Goal: Task Accomplishment & Management: Use online tool/utility

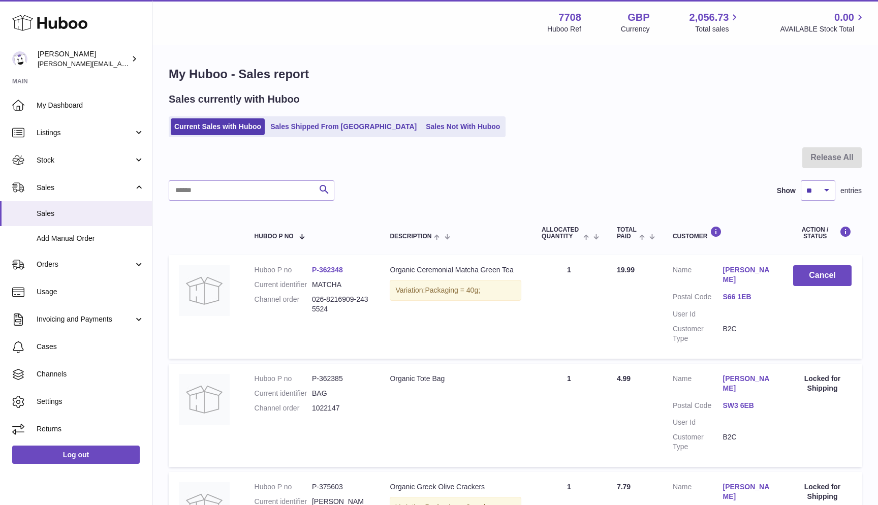
click at [190, 127] on link "Current Sales with Huboo" at bounding box center [218, 126] width 94 height 17
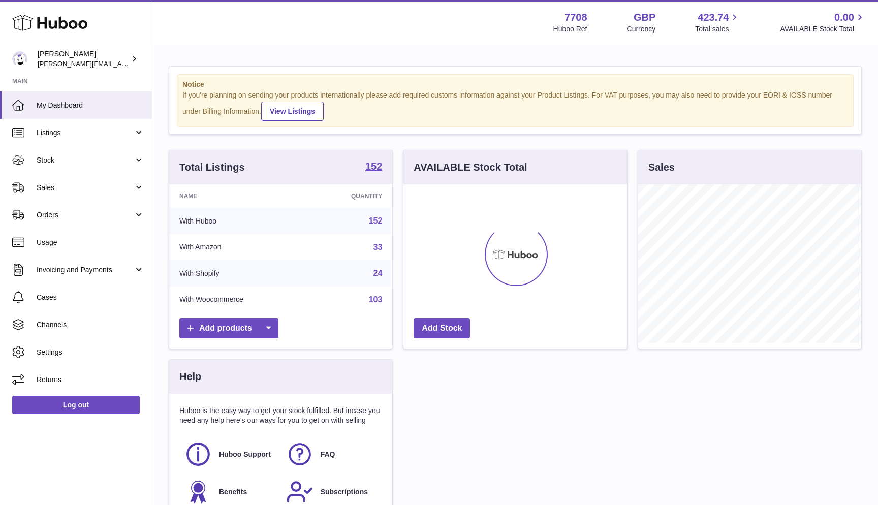
scroll to position [159, 224]
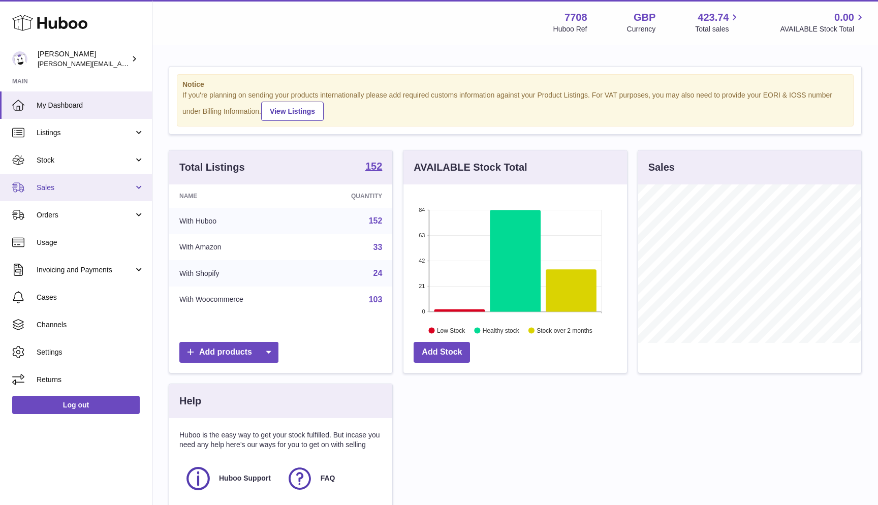
click at [91, 189] on span "Sales" at bounding box center [85, 188] width 97 height 10
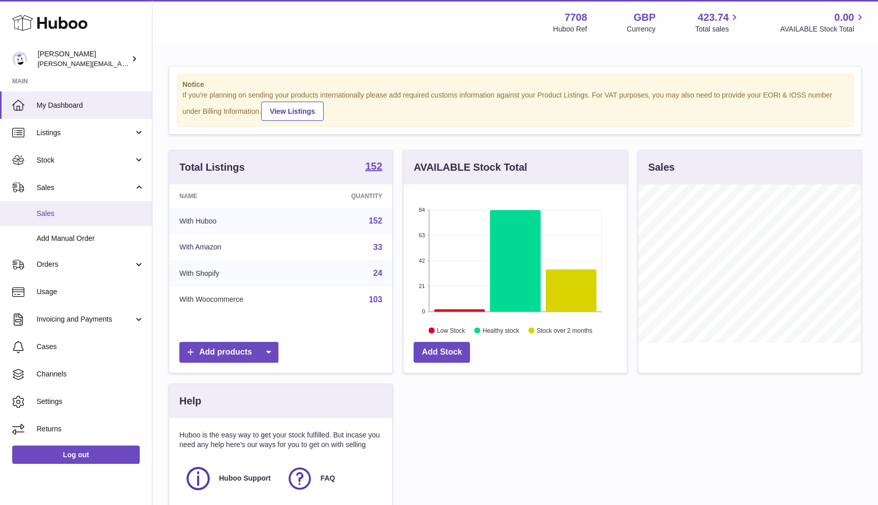
click at [57, 210] on span "Sales" at bounding box center [91, 214] width 108 height 10
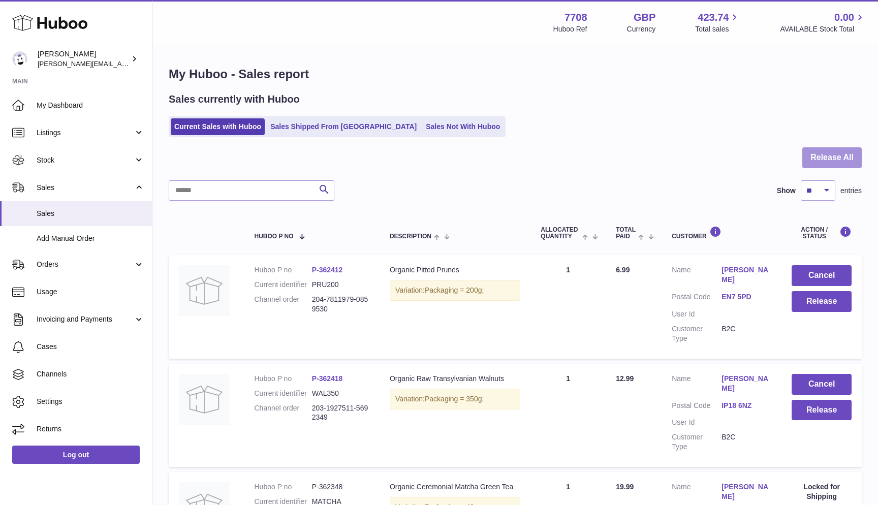
click at [815, 164] on button "Release All" at bounding box center [832, 157] width 59 height 21
click at [815, 164] on div at bounding box center [439, 252] width 878 height 505
click at [815, 164] on button "Release All" at bounding box center [832, 157] width 59 height 21
click at [842, 149] on button "Release All" at bounding box center [832, 157] width 59 height 21
click at [804, 164] on button "Release All" at bounding box center [832, 157] width 59 height 21
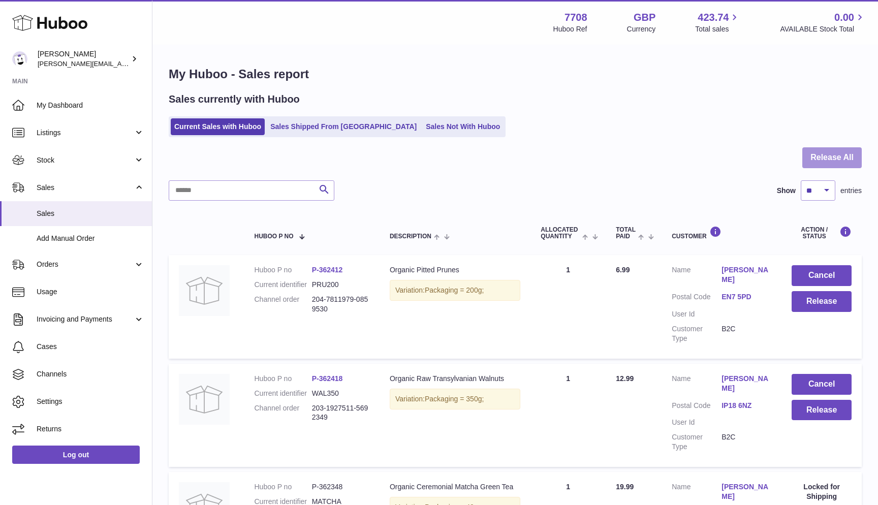
click at [825, 158] on button "Release All" at bounding box center [832, 157] width 59 height 21
click at [694, 126] on div "Current Sales with Huboo Sales Shipped From Huboo Sales Not With Huboo" at bounding box center [515, 126] width 693 height 21
click at [837, 171] on div at bounding box center [515, 163] width 693 height 33
click at [837, 165] on button "Release All" at bounding box center [832, 157] width 59 height 21
click at [422, 127] on link "Sales Not With Huboo" at bounding box center [462, 126] width 81 height 17
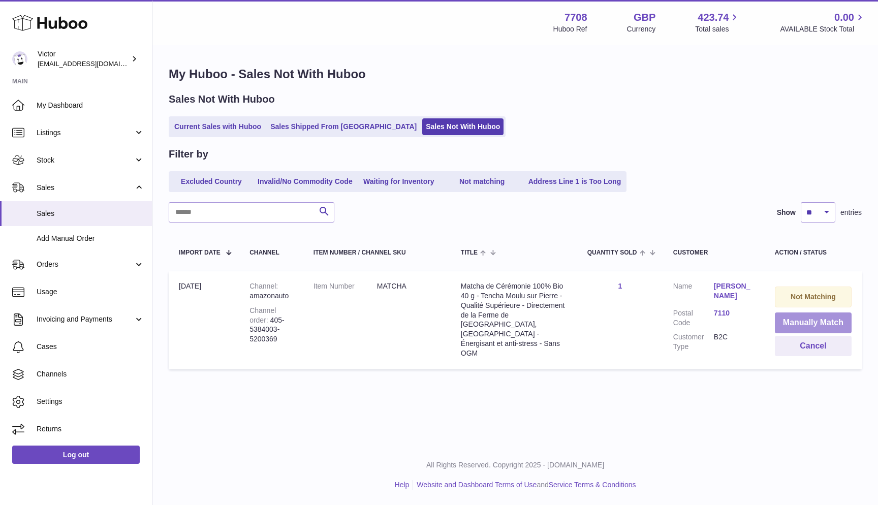
click at [828, 320] on button "Manually Match" at bounding box center [813, 323] width 77 height 21
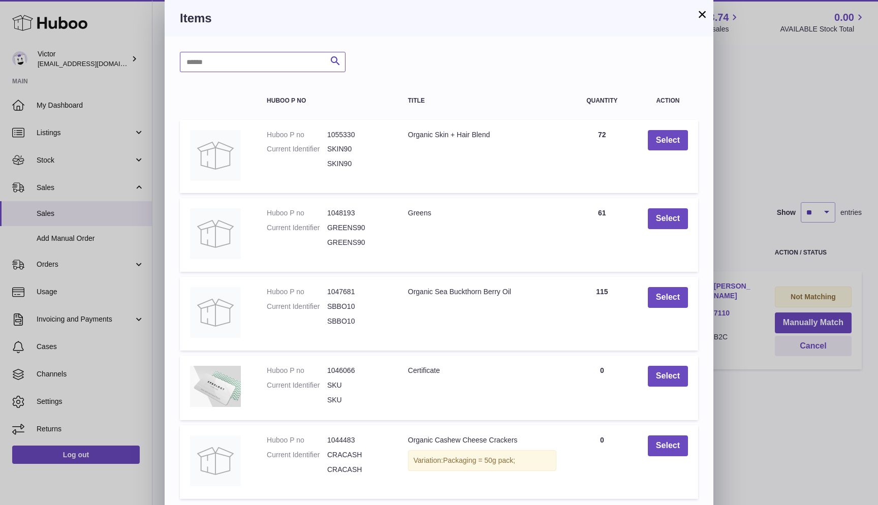
click at [272, 63] on input "text" at bounding box center [263, 62] width 166 height 20
type input "******"
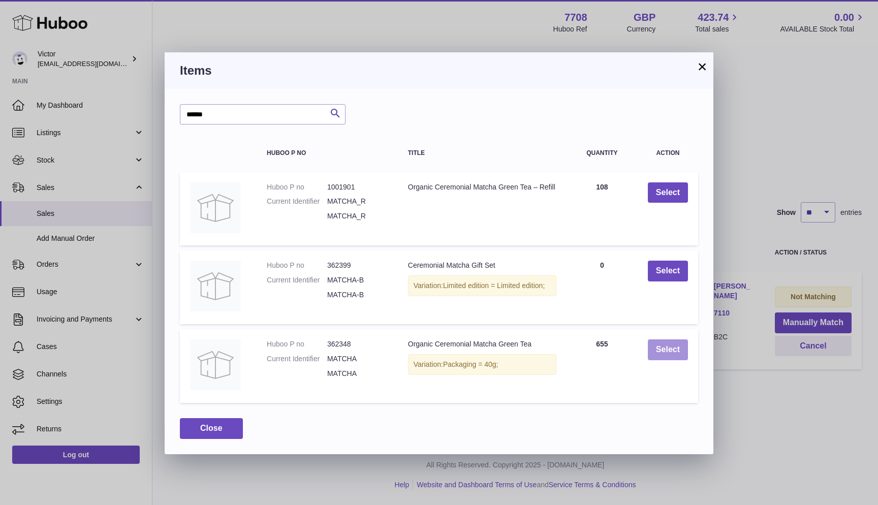
click at [656, 346] on button "Select" at bounding box center [668, 350] width 40 height 21
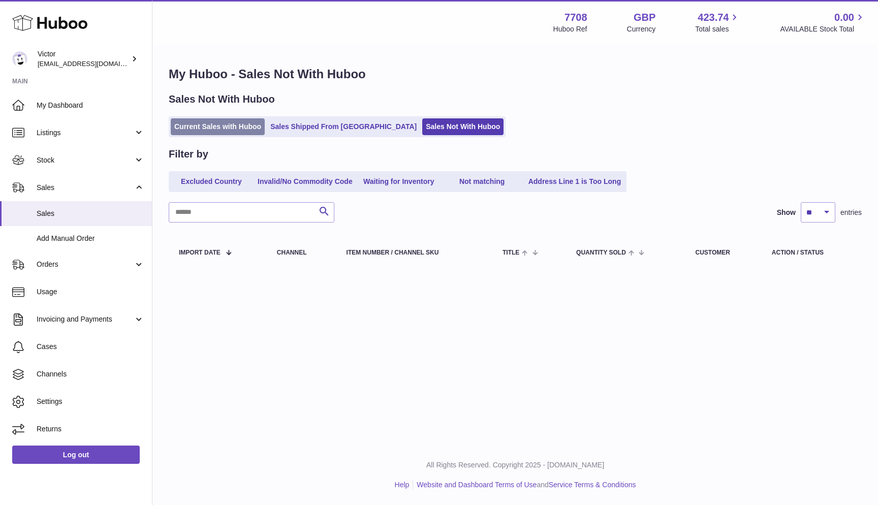
click at [238, 129] on link "Current Sales with Huboo" at bounding box center [218, 126] width 94 height 17
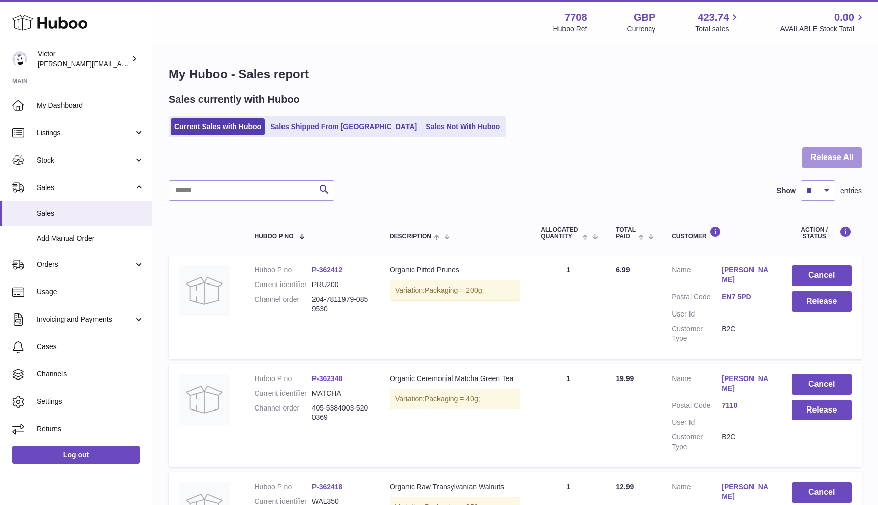
click at [832, 163] on button "Release All" at bounding box center [832, 157] width 59 height 21
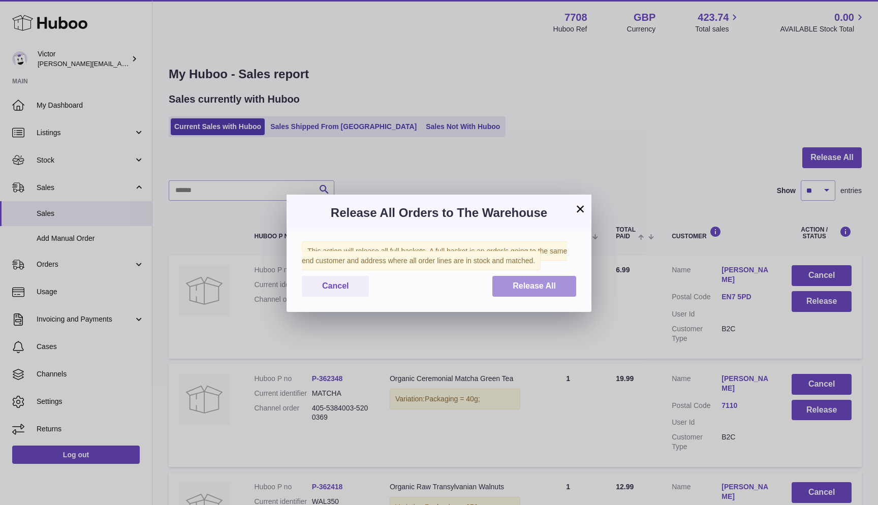
click at [543, 280] on button "Release All" at bounding box center [535, 286] width 84 height 21
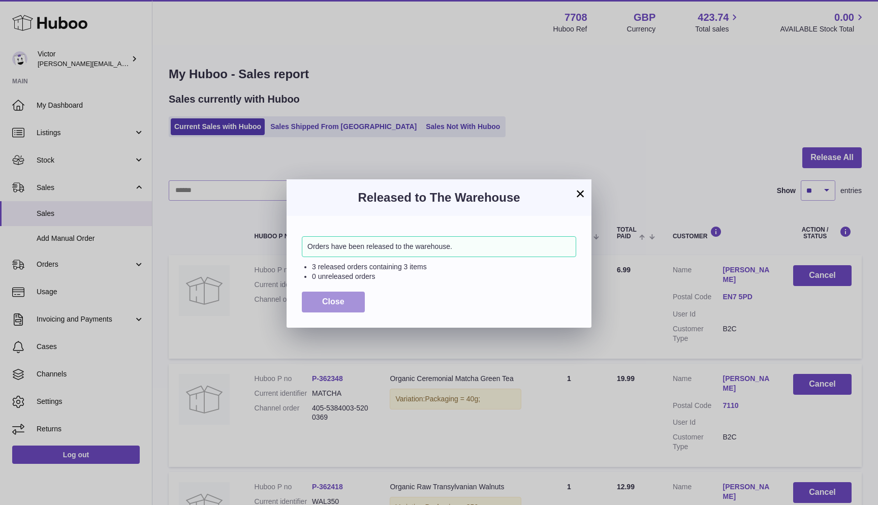
click at [345, 301] on button "Close" at bounding box center [333, 302] width 63 height 21
